Goal: Information Seeking & Learning: Learn about a topic

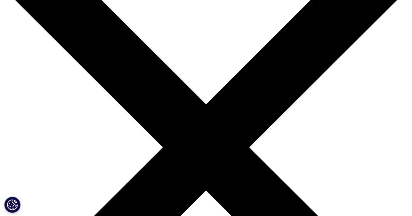
drag, startPoint x: 19, startPoint y: 18, endPoint x: 72, endPoint y: 60, distance: 67.7
drag, startPoint x: 133, startPoint y: 123, endPoint x: 86, endPoint y: 115, distance: 47.9
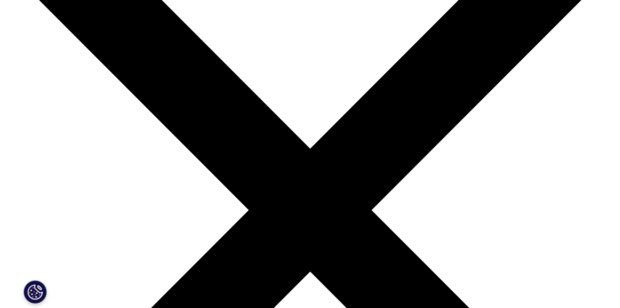
scroll to position [0, 0]
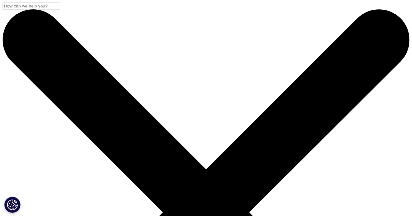
drag, startPoint x: 16, startPoint y: 110, endPoint x: 161, endPoint y: 111, distance: 144.9
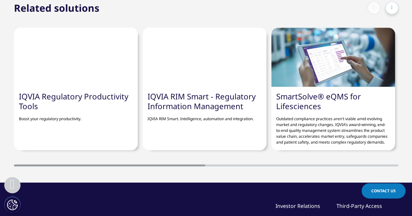
scroll to position [326, 0]
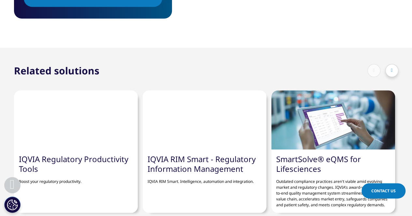
click at [108, 160] on link "IQVIA Regulatory Productivity Tools" at bounding box center [73, 164] width 109 height 21
click at [31, 170] on link "IQVIA Regulatory Productivity Tools" at bounding box center [73, 164] width 109 height 21
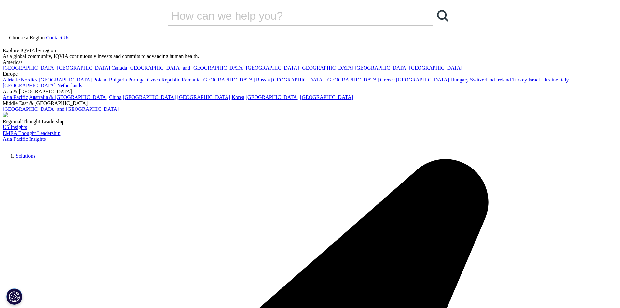
drag, startPoint x: 180, startPoint y: 149, endPoint x: 191, endPoint y: 160, distance: 15.4
